Goal: Task Accomplishment & Management: Complete application form

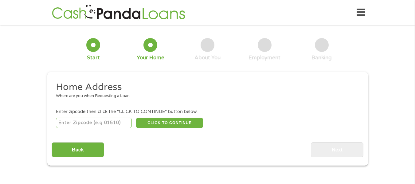
click at [112, 123] on input "number" at bounding box center [94, 123] width 76 height 10
type input "03446"
click at [150, 147] on div "Back Next" at bounding box center [208, 147] width 312 height 19
click at [170, 124] on button "CLICK TO CONTINUE" at bounding box center [169, 123] width 67 height 10
type input "03446"
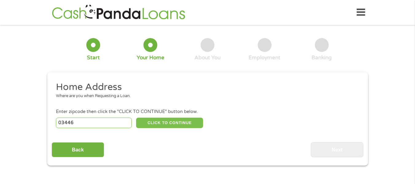
type input "Swanzey"
select select "[US_STATE]"
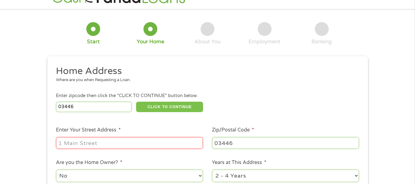
scroll to position [31, 0]
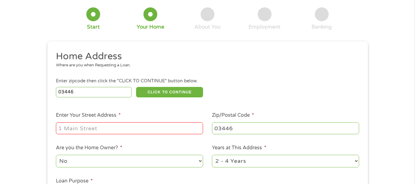
click at [107, 128] on input "Enter Your Street Address *" at bounding box center [129, 128] width 147 height 12
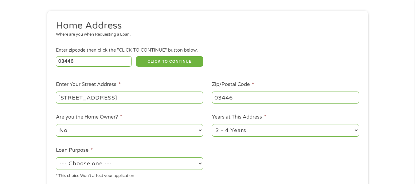
type input "[STREET_ADDRESS]"
click at [151, 131] on select "No Yes" at bounding box center [129, 130] width 147 height 13
click at [56, 124] on select "No Yes" at bounding box center [129, 130] width 147 height 13
click at [288, 131] on select "1 Year or less 1 - 2 Years 2 - 4 Years Over 4 Years" at bounding box center [285, 130] width 147 height 13
select select "60months"
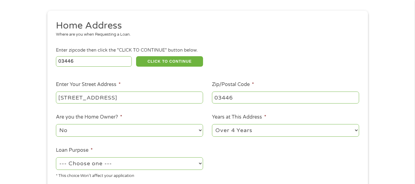
click at [212, 124] on select "1 Year or less 1 - 2 Years 2 - 4 Years Over 4 Years" at bounding box center [285, 130] width 147 height 13
click at [218, 154] on ul "Home Address Where are you when Requesting a Loan. Enter zipcode then click the…" at bounding box center [208, 102] width 312 height 164
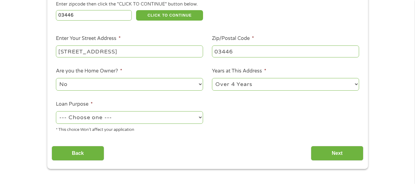
scroll to position [123, 0]
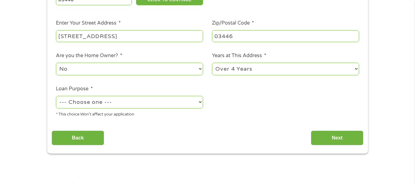
click at [200, 100] on select "--- Choose one --- Pay Bills Debt Consolidation Home Improvement Major Purchase…" at bounding box center [129, 102] width 147 height 13
select select "debtconsolidation"
click at [56, 96] on select "--- Choose one --- Pay Bills Debt Consolidation Home Improvement Major Purchase…" at bounding box center [129, 102] width 147 height 13
click at [326, 134] on input "Next" at bounding box center [337, 138] width 53 height 15
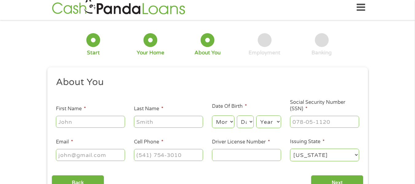
scroll to position [0, 0]
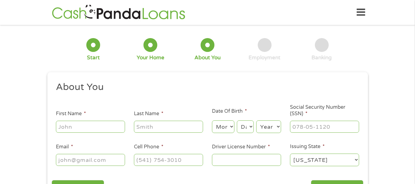
click at [88, 126] on input "First Name *" at bounding box center [90, 127] width 69 height 12
type input "[PERSON_NAME]"
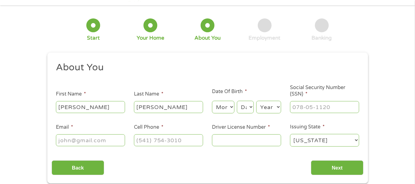
scroll to position [31, 0]
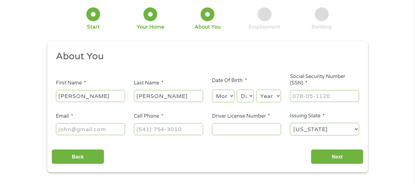
type input "[PERSON_NAME]"
click at [230, 95] on select "Month 1 2 3 4 5 6 7 8 9 10 11 12" at bounding box center [223, 96] width 22 height 13
select select "9"
click at [212, 90] on select "Month 1 2 3 4 5 6 7 8 9 10 11 12" at bounding box center [223, 96] width 22 height 13
click at [247, 96] on select "Day 1 2 3 4 5 6 7 8 9 10 11 12 13 14 15 16 17 18 19 20 21 22 23 24 25 26 27 28 …" at bounding box center [245, 96] width 17 height 13
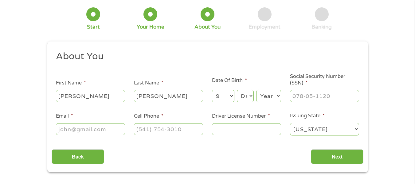
select select "23"
click at [237, 90] on select "Day 1 2 3 4 5 6 7 8 9 10 11 12 13 14 15 16 17 18 19 20 21 22 23 24 25 26 27 28 …" at bounding box center [245, 96] width 17 height 13
click at [270, 96] on select "Year [DATE] 2006 2005 2004 2003 2002 2001 2000 1999 1998 1997 1996 1995 1994 19…" at bounding box center [268, 96] width 25 height 13
select select "1987"
click at [256, 90] on select "Year [DATE] 2006 2005 2004 2003 2002 2001 2000 1999 1998 1997 1996 1995 1994 19…" at bounding box center [268, 96] width 25 height 13
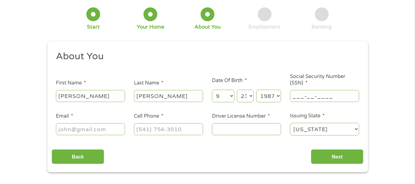
click at [320, 95] on input "___-__-____" at bounding box center [324, 96] width 69 height 12
type input "001-80-1384"
click at [93, 128] on input "Email *" at bounding box center [90, 129] width 69 height 12
type input "[EMAIL_ADDRESS][DOMAIN_NAME]"
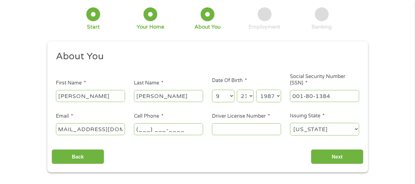
scroll to position [0, 0]
type input "[PHONE_NUMBER]"
type input "NHL14296407"
click at [272, 161] on div "Back Next" at bounding box center [208, 154] width 312 height 19
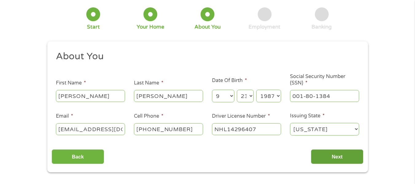
click at [336, 155] on input "Next" at bounding box center [337, 156] width 53 height 15
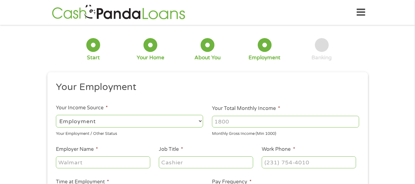
click at [236, 122] on input "Your Total Monthly Income *" at bounding box center [285, 122] width 147 height 12
type input "4300"
click at [176, 140] on ul "Your Employment Your Income Source * --- Choose one --- Employment [DEMOGRAPHIC…" at bounding box center [208, 160] width 312 height 159
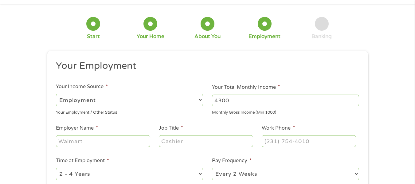
scroll to position [31, 0]
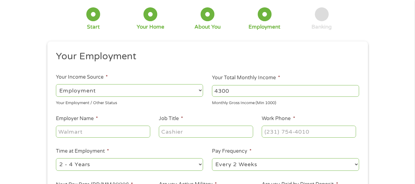
click at [93, 132] on input "Employer Name *" at bounding box center [103, 132] width 94 height 12
type input "Monadnock Family Services"
type input "P"
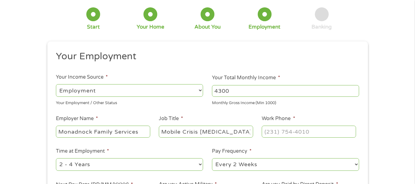
type input "Mobile Crisis [MEDICAL_DATA]"
type input "[PHONE_NUMBER]"
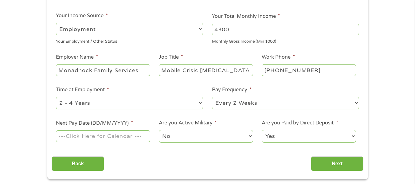
click at [131, 107] on select "--- Choose one --- 1 Year or less 1 - 2 Years 2 - 4 Years Over 4 Years" at bounding box center [129, 103] width 147 height 13
click at [56, 97] on select "--- Choose one --- 1 Year or less 1 - 2 Years 2 - 4 Years Over 4 Years" at bounding box center [129, 103] width 147 height 13
click at [106, 137] on input "Next Pay Date (DD/MM/YYYY) *" at bounding box center [103, 136] width 94 height 12
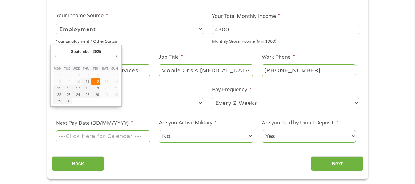
type input "[DATE]"
click at [110, 136] on input "[DATE]" at bounding box center [103, 136] width 94 height 12
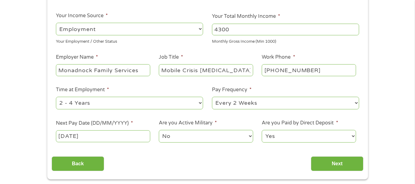
click at [222, 137] on select "No Yes" at bounding box center [206, 136] width 94 height 13
click at [306, 134] on select "Yes No" at bounding box center [309, 136] width 94 height 13
click at [262, 130] on select "Yes No" at bounding box center [309, 136] width 94 height 13
click at [240, 159] on div "Back Next" at bounding box center [208, 161] width 312 height 19
click at [329, 163] on input "Next" at bounding box center [337, 163] width 53 height 15
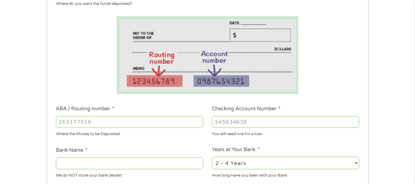
scroll to position [123, 0]
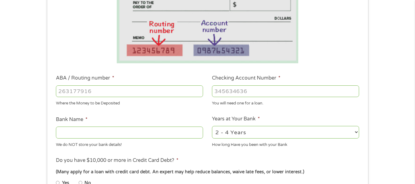
click at [120, 94] on input "ABA / Routing number *" at bounding box center [129, 91] width 147 height 12
type input "211383066"
type input "GFA FCU"
type input "211383066"
type input "25861004"
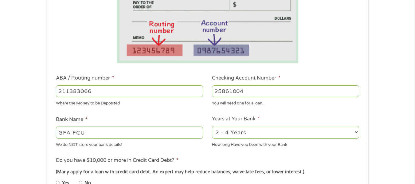
click at [157, 112] on ul "Bank Information Where do you want the funds deposited? ABA / Routing number * …" at bounding box center [208, 111] width 312 height 306
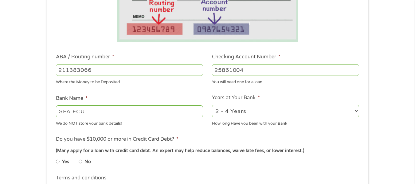
scroll to position [154, 0]
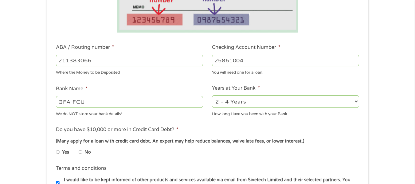
click at [289, 105] on select "2 - 4 Years 6 - 12 Months 1 - 2 Years Over 4 Years" at bounding box center [285, 101] width 147 height 13
select select "60months"
click at [212, 95] on select "2 - 4 Years 6 - 12 Months 1 - 2 Years Over 4 Years" at bounding box center [285, 101] width 147 height 13
click at [188, 124] on ul "Bank Information Where do you want the funds deposited? ABA / Routing number * …" at bounding box center [208, 80] width 312 height 306
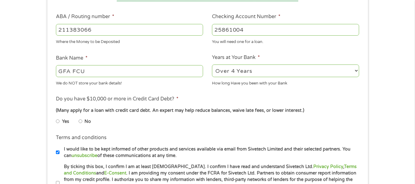
scroll to position [215, 0]
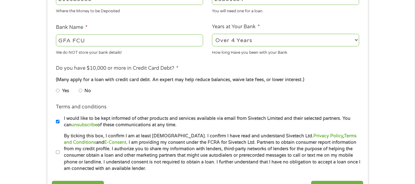
click at [80, 90] on input "No" at bounding box center [81, 91] width 4 height 10
radio input "true"
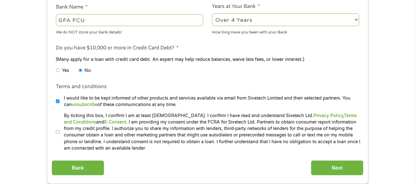
scroll to position [246, 0]
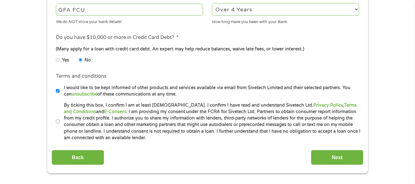
click at [58, 120] on input "By ticking this box, I confirm I am at least [DEMOGRAPHIC_DATA]. I confirm I ha…" at bounding box center [58, 122] width 4 height 10
checkbox input "true"
click at [328, 155] on input "Next" at bounding box center [337, 157] width 53 height 15
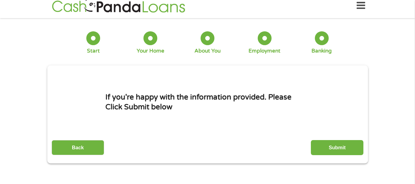
scroll to position [0, 0]
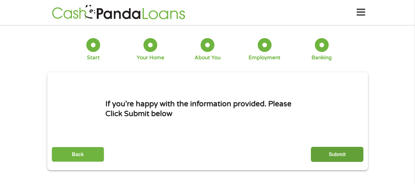
click at [333, 155] on input "Submit" at bounding box center [337, 154] width 53 height 15
